Goal: Task Accomplishment & Management: Manage account settings

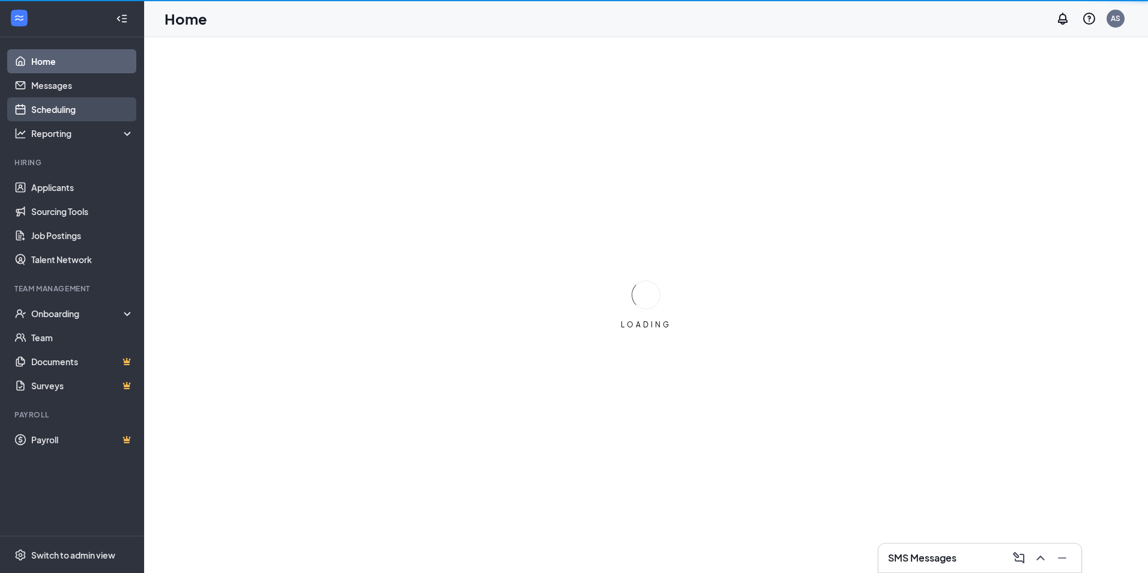
click at [85, 104] on link "Scheduling" at bounding box center [82, 109] width 103 height 24
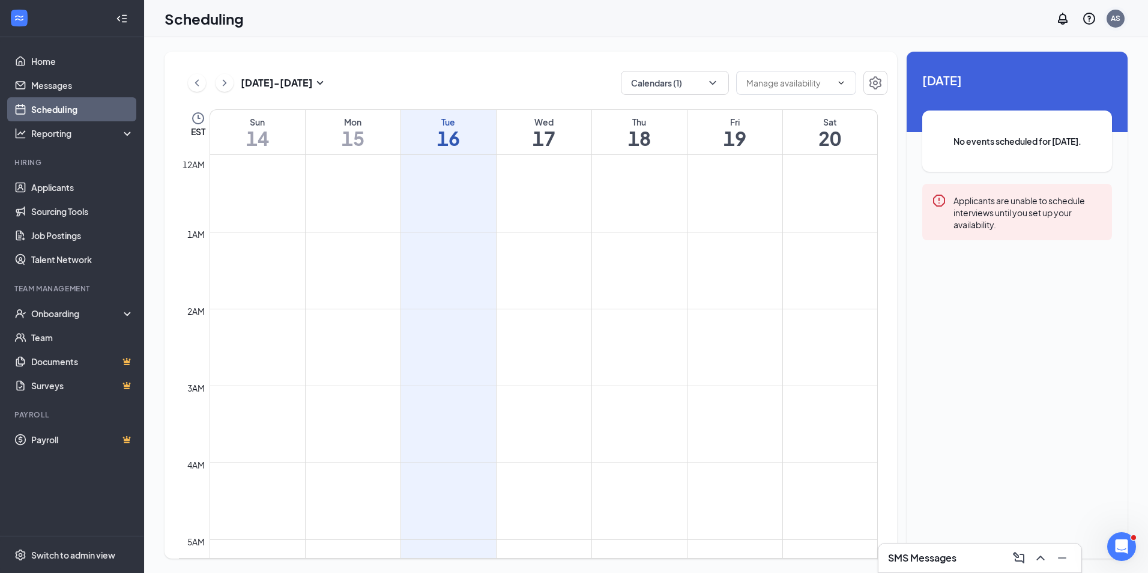
click at [1113, 16] on div "AS" at bounding box center [1116, 18] width 10 height 10
click at [1010, 176] on div "[DATE] No events scheduled for [DATE]. Applicants are unable to schedule interv…" at bounding box center [1016, 168] width 221 height 232
click at [1118, 13] on div "AS" at bounding box center [1115, 19] width 18 height 18
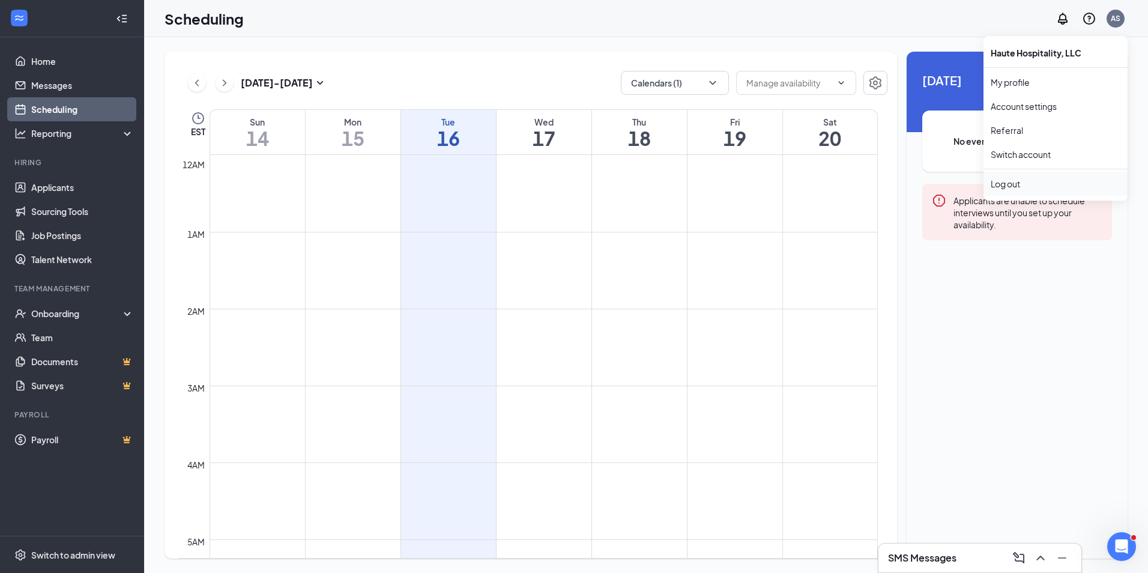
click at [1023, 185] on div "Log out" at bounding box center [1056, 184] width 130 height 12
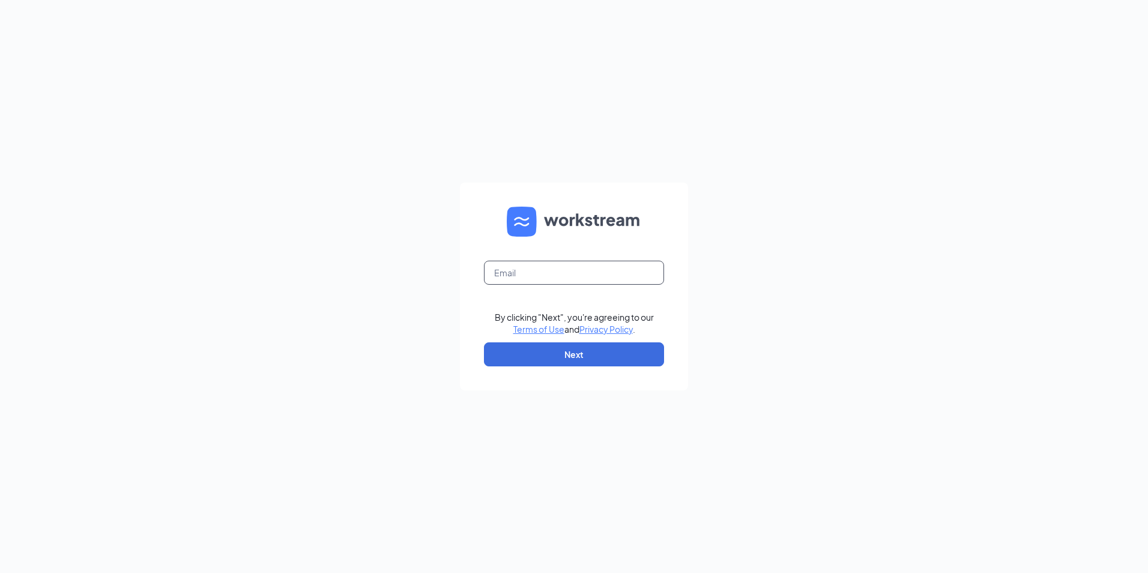
click at [576, 273] on input "text" at bounding box center [574, 273] width 180 height 24
type input "Emma@culversmail.com"
click at [575, 351] on button "Next" at bounding box center [574, 354] width 180 height 24
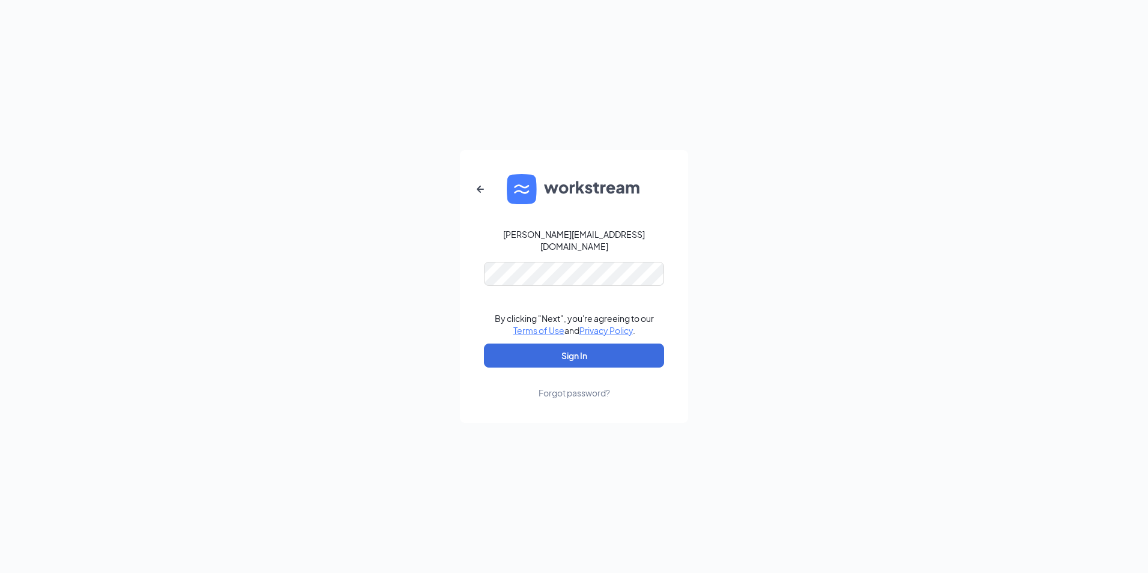
click at [580, 334] on form "Emma@culversmail.com By clicking "Next", you're agreeing to our Terms of Use an…" at bounding box center [574, 286] width 228 height 273
drag, startPoint x: 580, startPoint y: 334, endPoint x: 580, endPoint y: 349, distance: 15.6
click at [580, 349] on button "Sign In" at bounding box center [574, 355] width 180 height 24
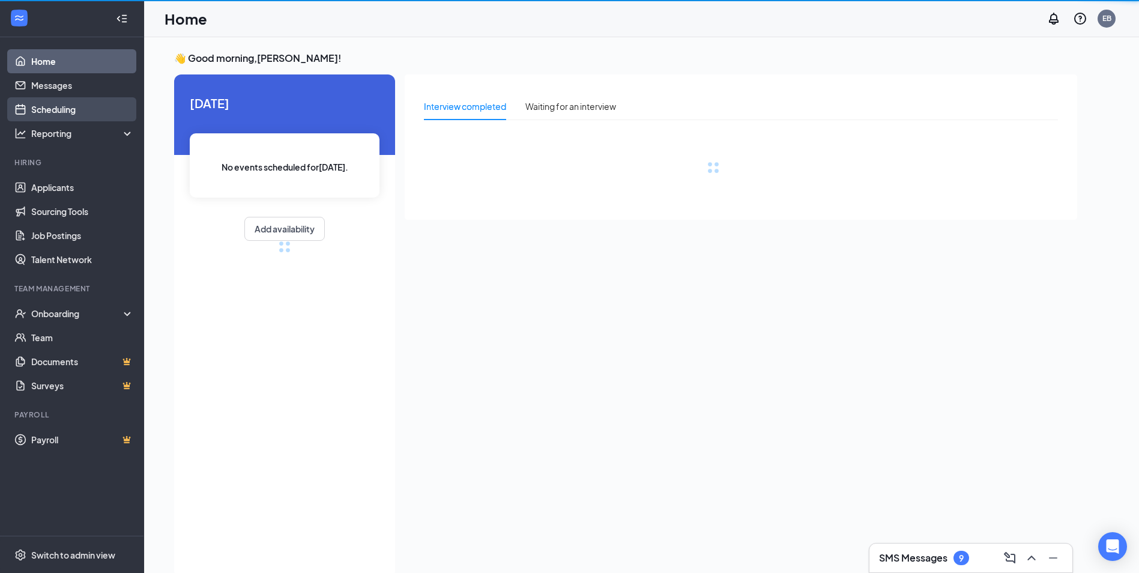
click at [63, 112] on link "Scheduling" at bounding box center [82, 109] width 103 height 24
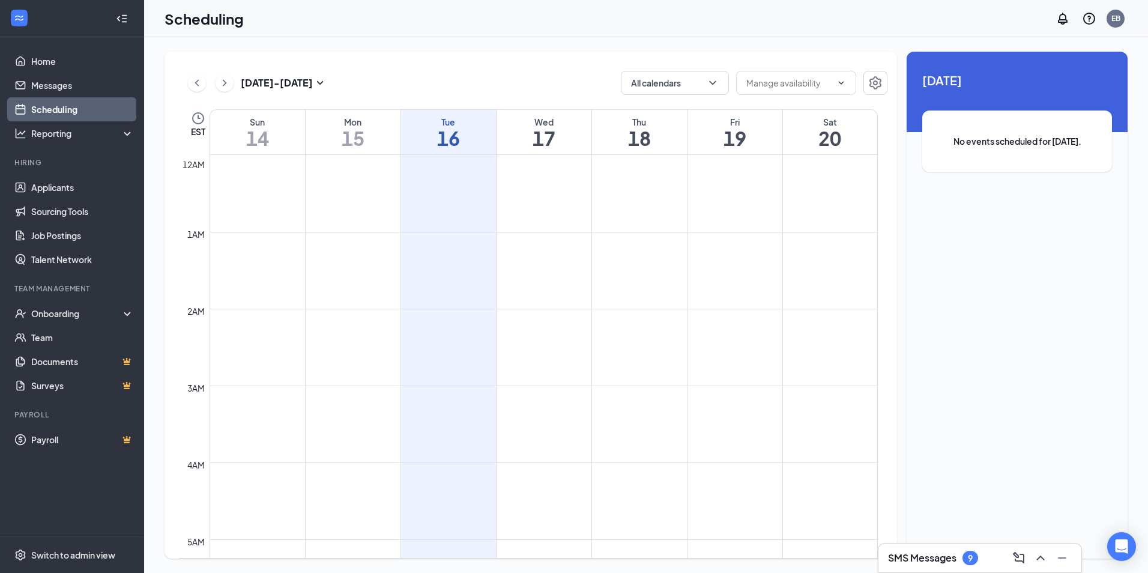
scroll to position [590, 0]
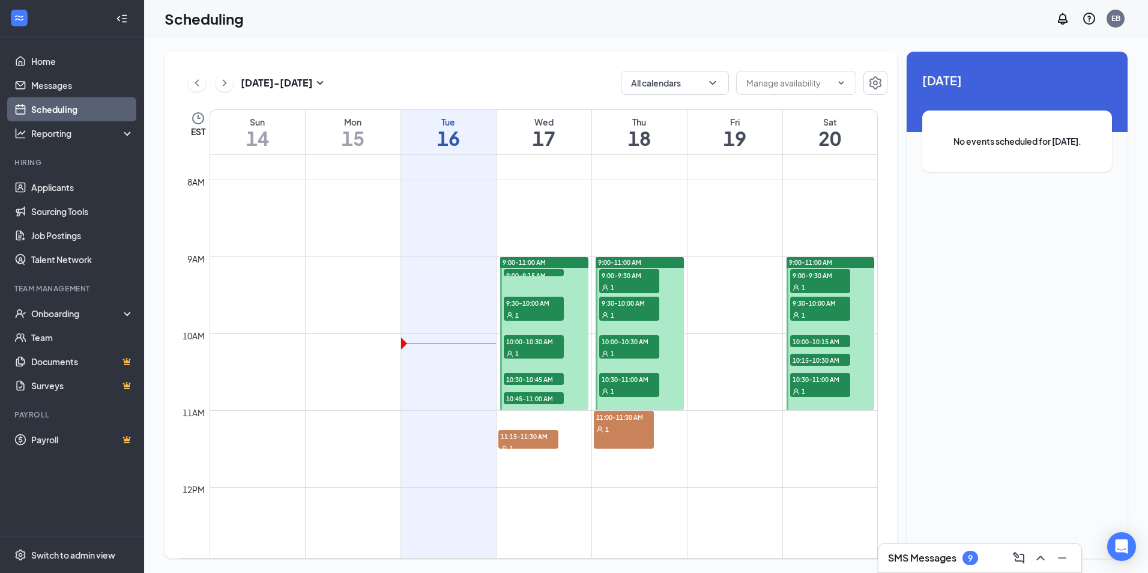
click at [644, 442] on div "11:00-11:30 AM 1" at bounding box center [624, 430] width 60 height 38
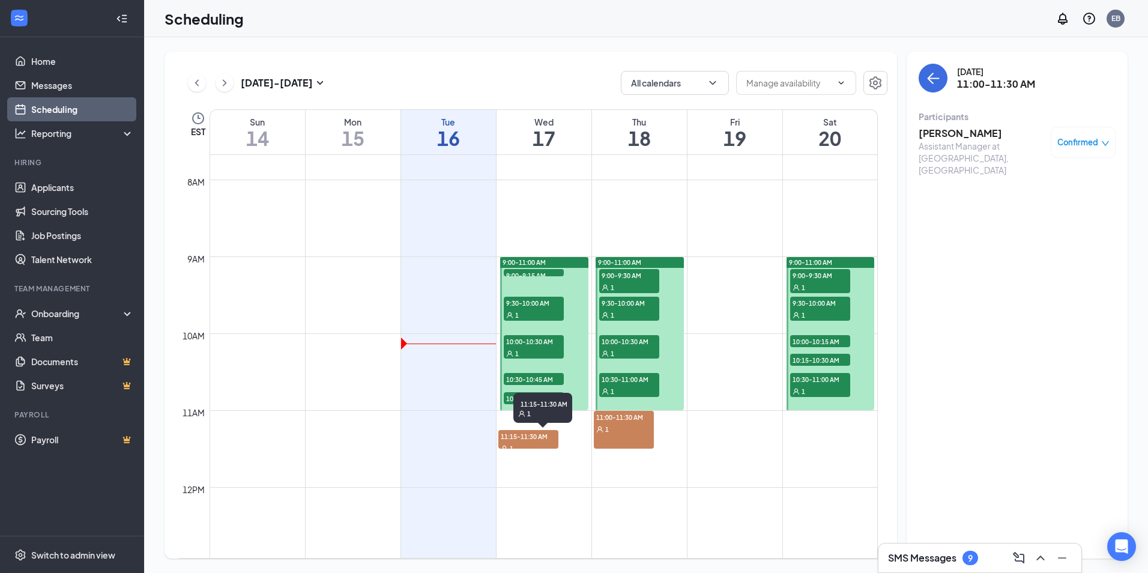
click at [543, 436] on span "11:15-11:30 AM" at bounding box center [528, 436] width 60 height 12
click at [554, 400] on span "10:45-11:00 AM" at bounding box center [534, 398] width 60 height 12
click at [547, 376] on span "10:30-10:45 AM" at bounding box center [534, 379] width 60 height 12
click at [547, 349] on div "1" at bounding box center [534, 353] width 60 height 12
click at [550, 309] on div "1" at bounding box center [534, 315] width 60 height 12
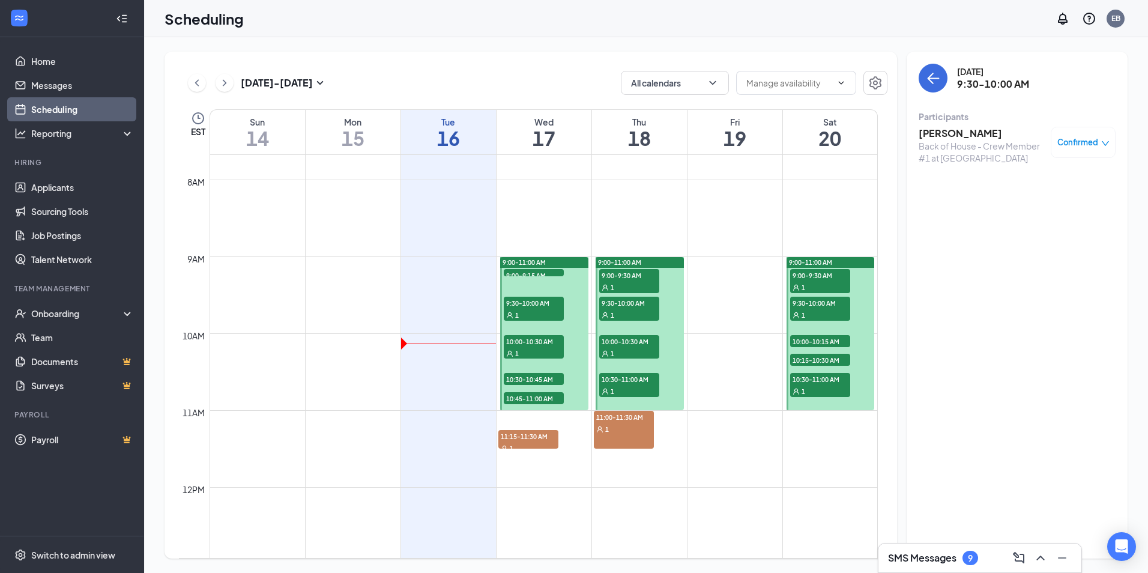
click at [553, 267] on div "9:00-11:00 AM" at bounding box center [544, 262] width 88 height 11
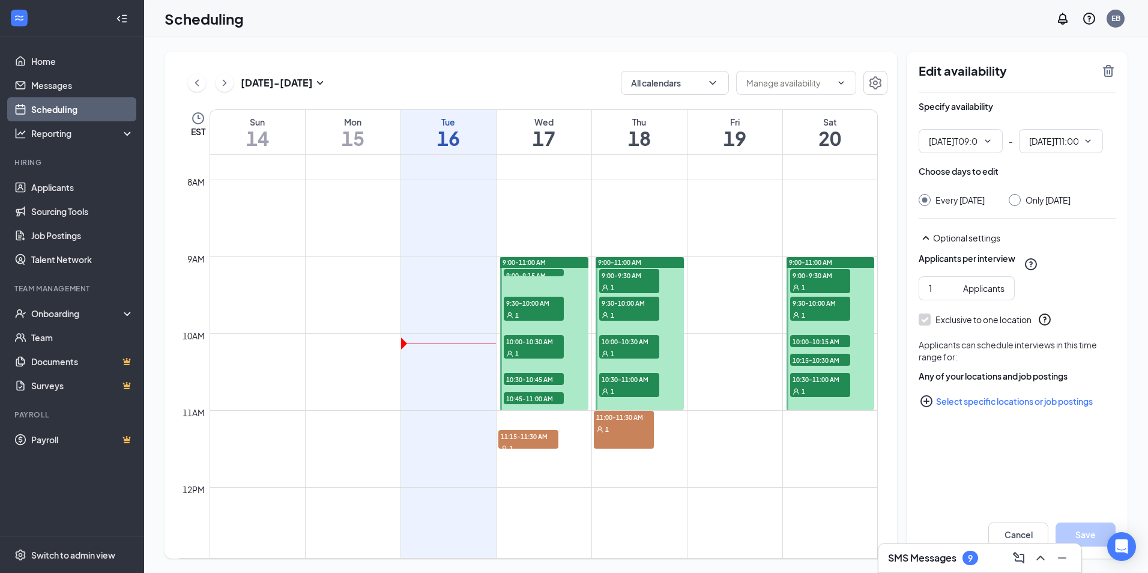
type input "09:00 AM"
type input "11:00 AM"
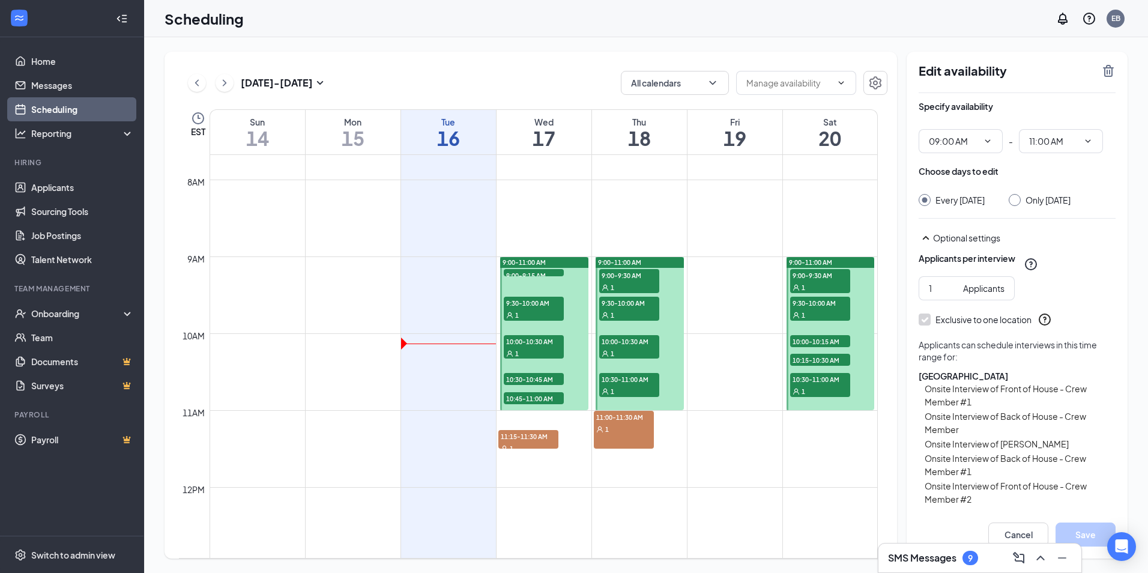
click at [552, 273] on span "9:00-9:15 AM" at bounding box center [534, 275] width 60 height 12
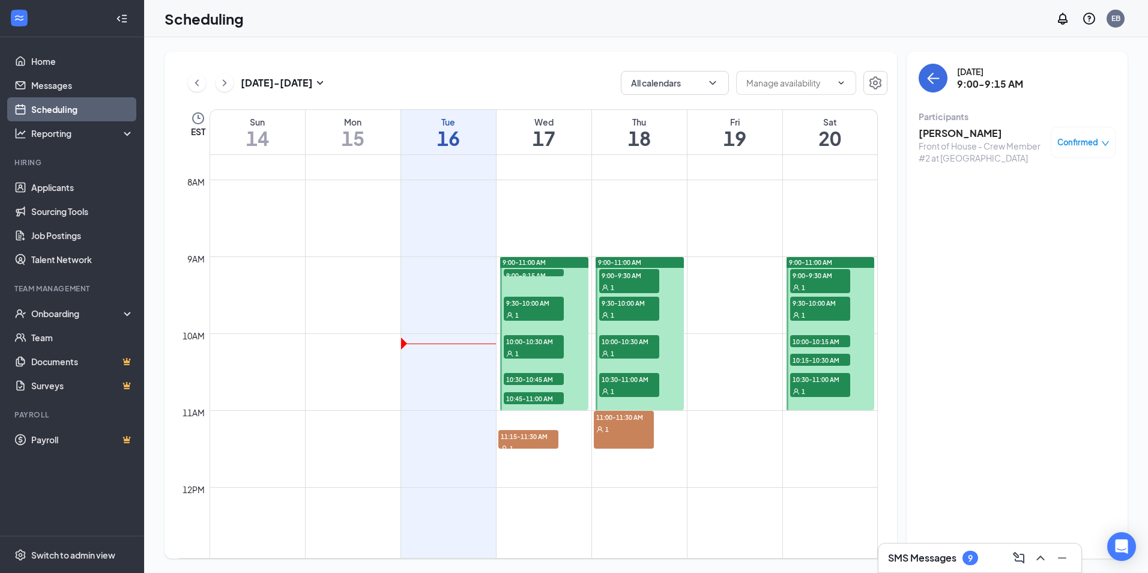
click at [546, 272] on span "9:00-9:15 AM" at bounding box center [534, 275] width 60 height 12
click at [642, 279] on span "9:00-9:30 AM" at bounding box center [629, 275] width 60 height 12
click at [629, 313] on div "1" at bounding box center [629, 315] width 60 height 12
click at [630, 352] on div "1" at bounding box center [629, 353] width 60 height 12
click at [633, 385] on div "1" at bounding box center [629, 391] width 60 height 12
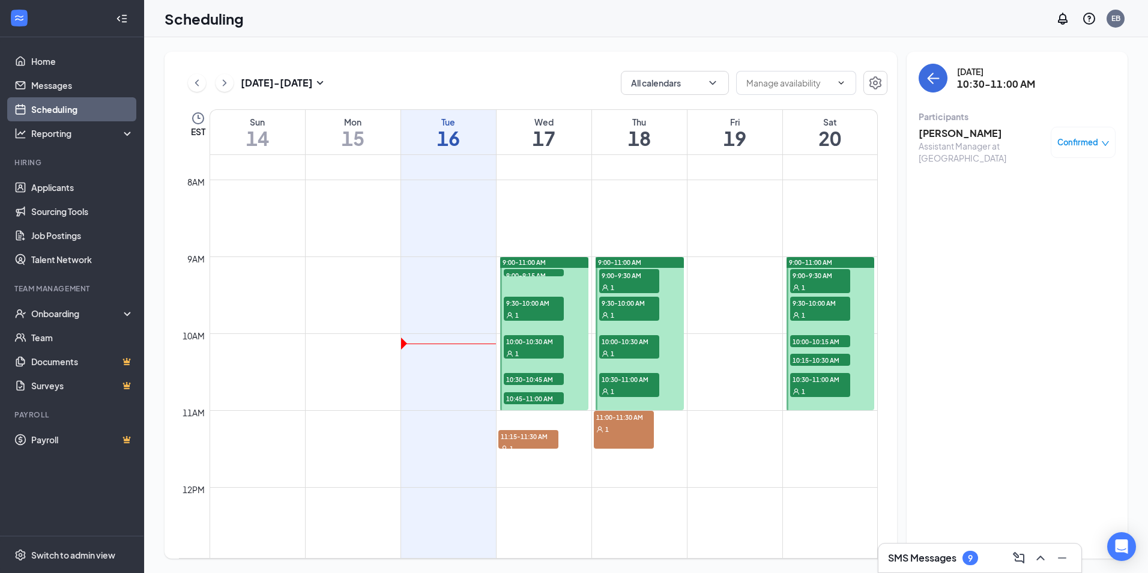
click at [821, 281] on div "1" at bounding box center [820, 287] width 60 height 12
click at [809, 306] on span "9:30-10:00 AM" at bounding box center [820, 303] width 60 height 12
click at [813, 339] on span "10:00-10:15 AM" at bounding box center [820, 341] width 60 height 12
click at [815, 368] on div at bounding box center [830, 333] width 88 height 153
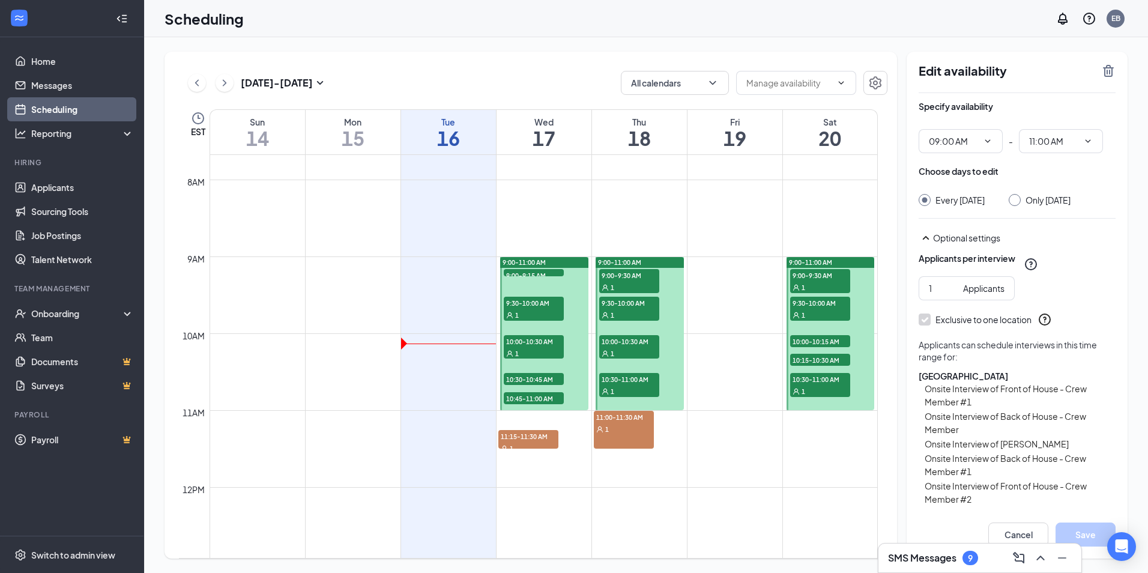
click at [812, 355] on span "10:15-10:30 AM" at bounding box center [820, 360] width 60 height 12
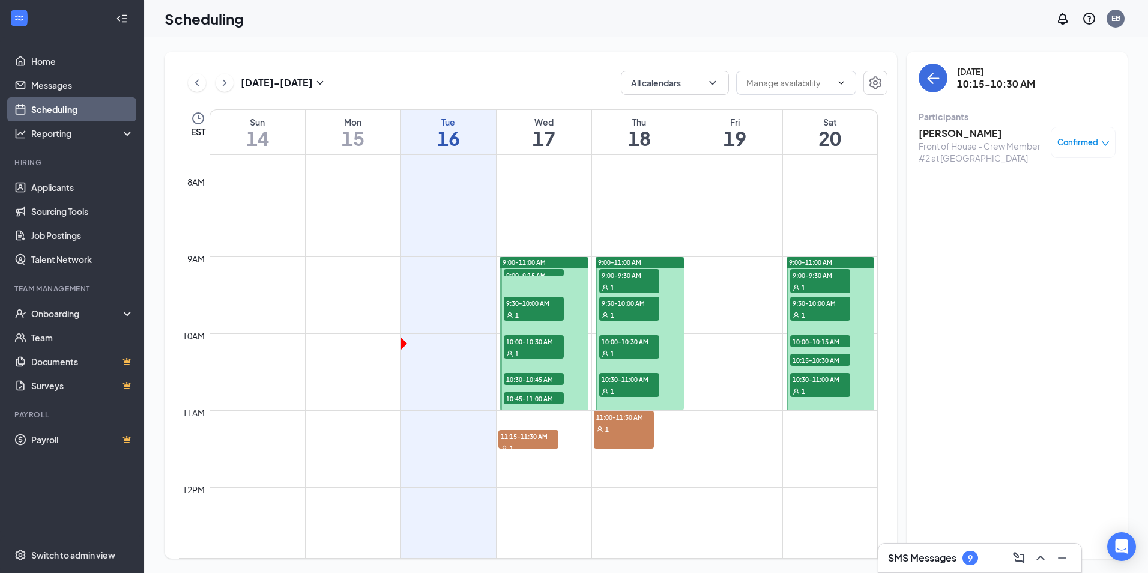
click at [817, 384] on span "10:30-11:00 AM" at bounding box center [820, 379] width 60 height 12
click at [532, 433] on span "11:15-11:30 AM" at bounding box center [528, 436] width 60 height 12
click at [962, 136] on h3 "[PERSON_NAME]" at bounding box center [981, 133] width 126 height 13
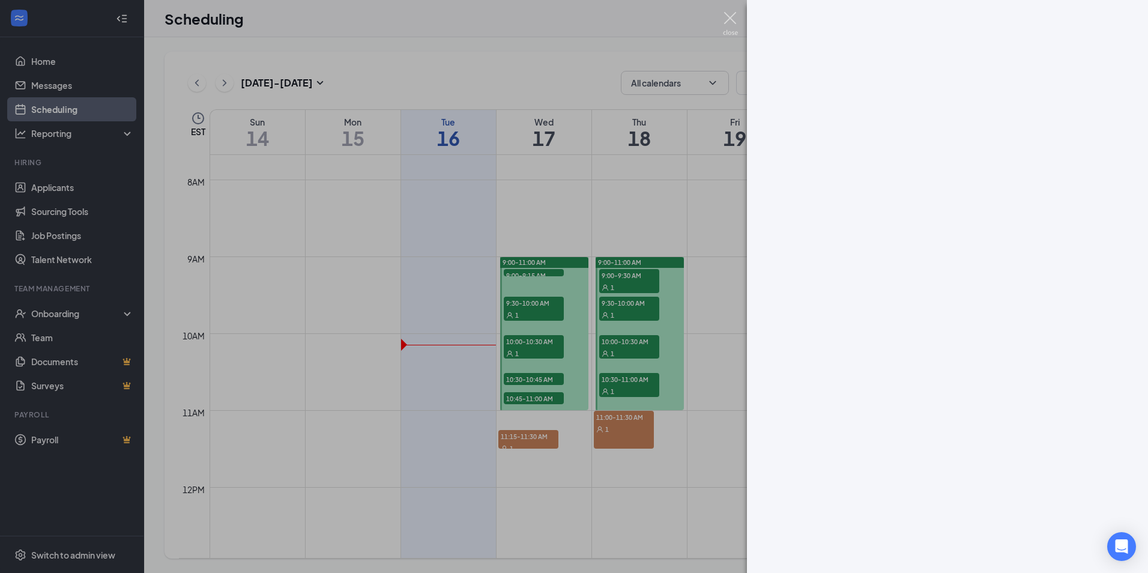
click at [735, 22] on img at bounding box center [730, 23] width 15 height 23
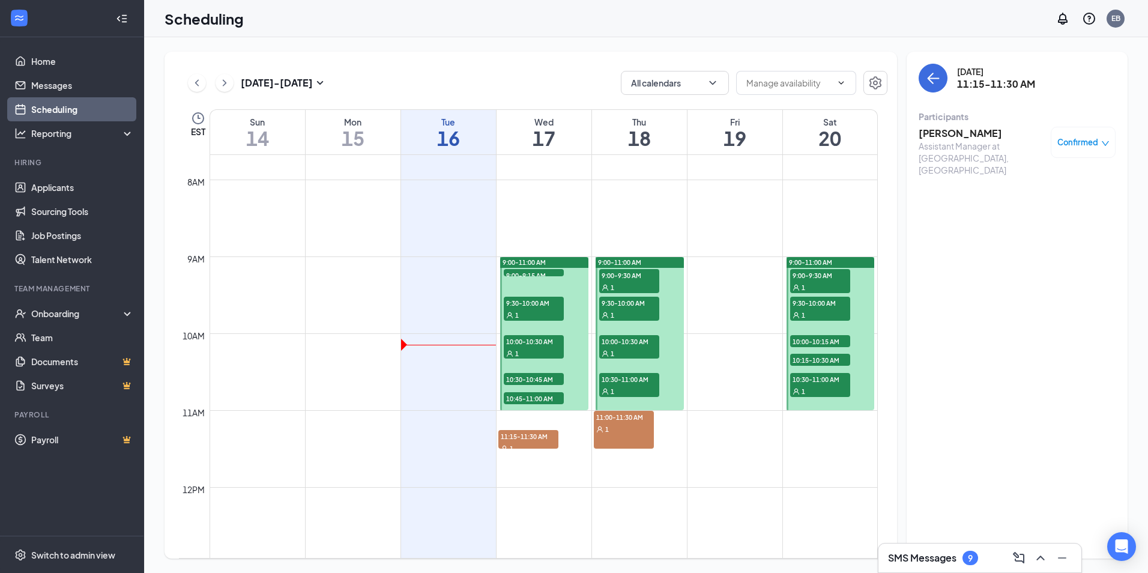
click at [981, 135] on h3 "[PERSON_NAME]" at bounding box center [981, 133] width 126 height 13
